Goal: Information Seeking & Learning: Learn about a topic

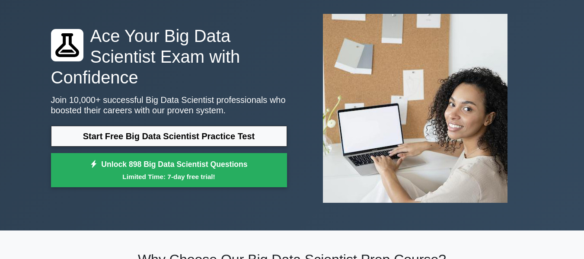
click at [136, 126] on link "Start Free Big Data Scientist Practice Test" at bounding box center [169, 136] width 236 height 21
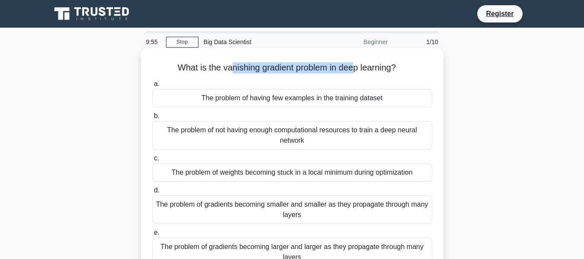
drag, startPoint x: 228, startPoint y: 67, endPoint x: 354, endPoint y: 72, distance: 125.6
click at [354, 72] on h5 "What is the vanishing gradient problem in deep learning? .spinner_0XTQ{transfor…" at bounding box center [292, 67] width 282 height 11
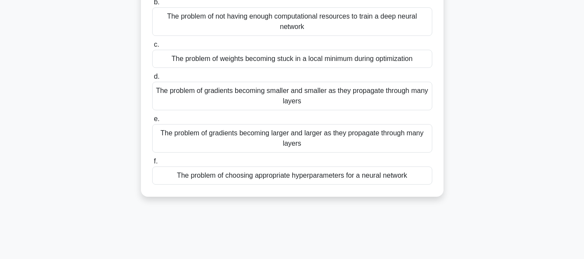
scroll to position [115, 0]
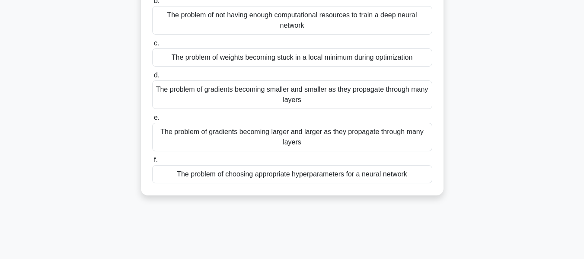
click at [244, 175] on div "The problem of choosing appropriate hyperparameters for a neural network" at bounding box center [292, 174] width 280 height 18
click at [152, 163] on input "f. The problem of choosing appropriate hyperparameters for a neural network" at bounding box center [152, 160] width 0 height 6
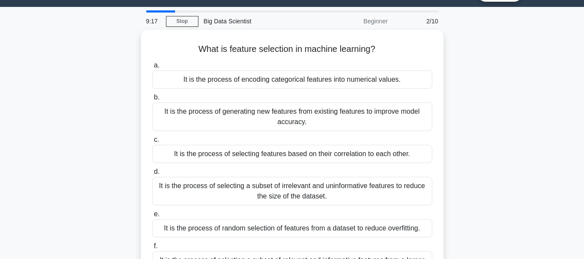
scroll to position [23, 0]
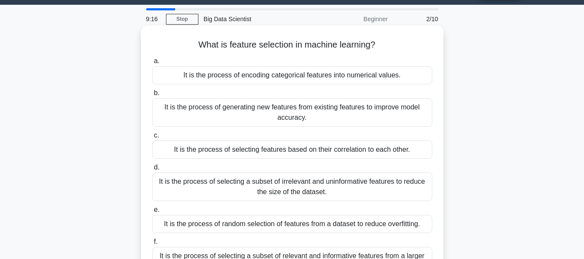
click at [254, 226] on div "It is the process of random selection of features from a dataset to reduce over…" at bounding box center [292, 224] width 280 height 18
click at [152, 213] on input "e. It is the process of random selection of features from a dataset to reduce o…" at bounding box center [152, 210] width 0 height 6
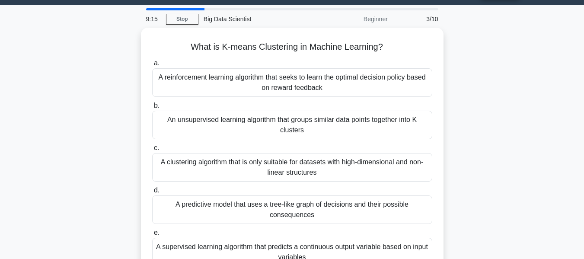
scroll to position [0, 0]
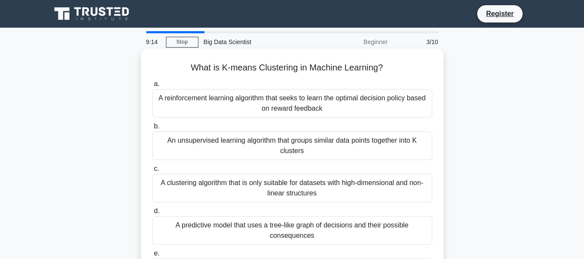
click at [260, 136] on div "An unsupervised learning algorithm that groups similar data points together int…" at bounding box center [292, 146] width 280 height 29
click at [152, 129] on input "b. An unsupervised learning algorithm that groups similar data points together …" at bounding box center [152, 127] width 0 height 6
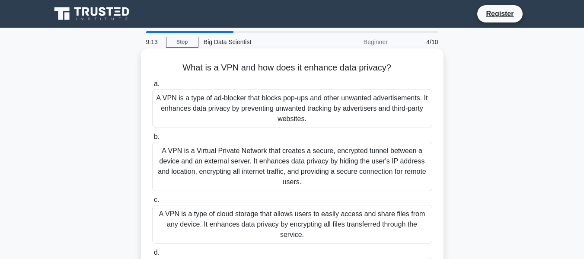
click at [238, 166] on div "A VPN is a Virtual Private Network that creates a secure, encrypted tunnel betw…" at bounding box center [292, 166] width 280 height 49
click at [152, 140] on input "b. A VPN is a Virtual Private Network that creates a secure, encrypted tunnel b…" at bounding box center [152, 137] width 0 height 6
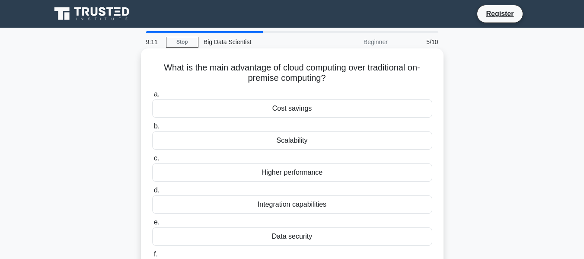
click at [251, 111] on div "Cost savings" at bounding box center [292, 108] width 280 height 18
click at [152, 97] on input "a. Cost savings" at bounding box center [152, 95] width 0 height 6
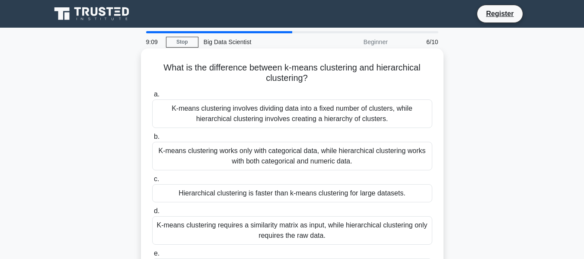
click at [279, 233] on div "K-means clustering requires a similarity matrix as input, while hierarchical cl…" at bounding box center [292, 230] width 280 height 29
click at [152, 214] on input "d. K-means clustering requires a similarity matrix as input, while hierarchical…" at bounding box center [152, 212] width 0 height 6
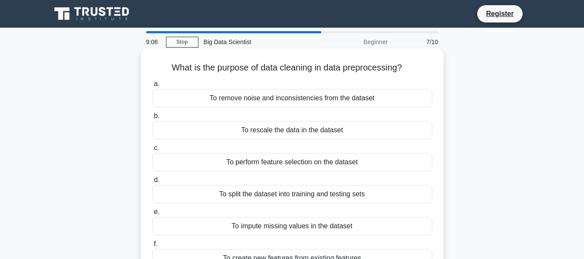
click at [272, 102] on div "To remove noise and inconsistencies from the dataset" at bounding box center [292, 98] width 280 height 18
click at [152, 87] on input "a. To remove noise and inconsistencies from the dataset" at bounding box center [152, 84] width 0 height 6
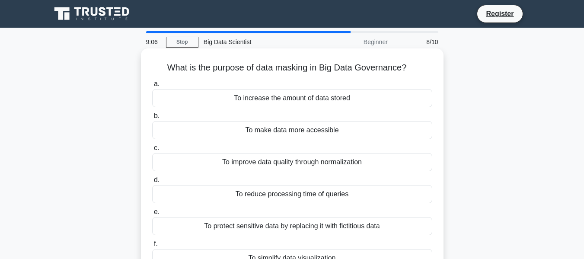
click at [274, 126] on div "To make data more accessible" at bounding box center [292, 130] width 280 height 18
click at [152, 119] on input "b. To make data more accessible" at bounding box center [152, 116] width 0 height 6
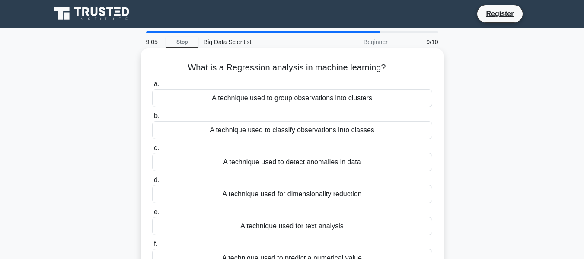
click at [273, 190] on div "A technique used for dimensionality reduction" at bounding box center [292, 194] width 280 height 18
click at [152, 183] on input "d. A technique used for dimensionality reduction" at bounding box center [152, 180] width 0 height 6
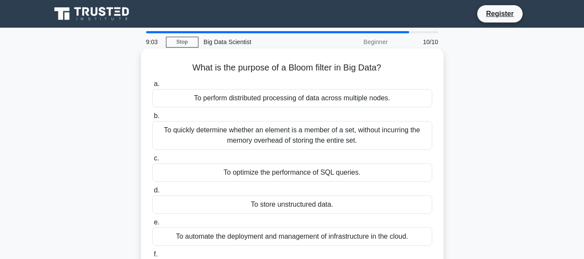
click at [262, 240] on div "To automate the deployment and management of infrastructure in the cloud." at bounding box center [292, 237] width 280 height 18
click at [152, 225] on input "e. To automate the deployment and management of infrastructure in the cloud." at bounding box center [152, 223] width 0 height 6
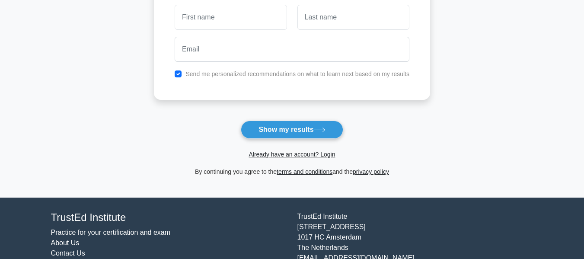
scroll to position [176, 0]
